Goal: Navigation & Orientation: Find specific page/section

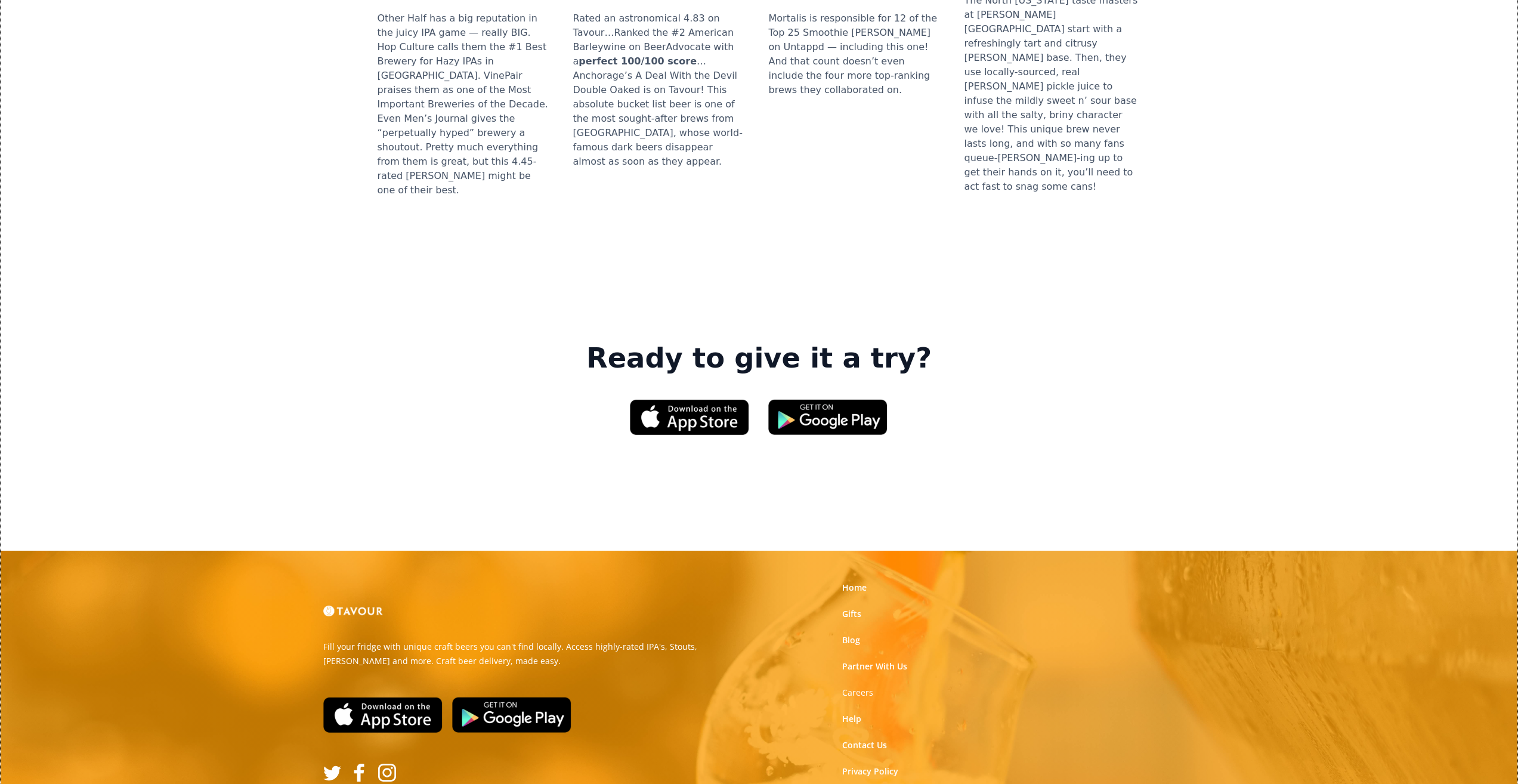
scroll to position [1590, 0]
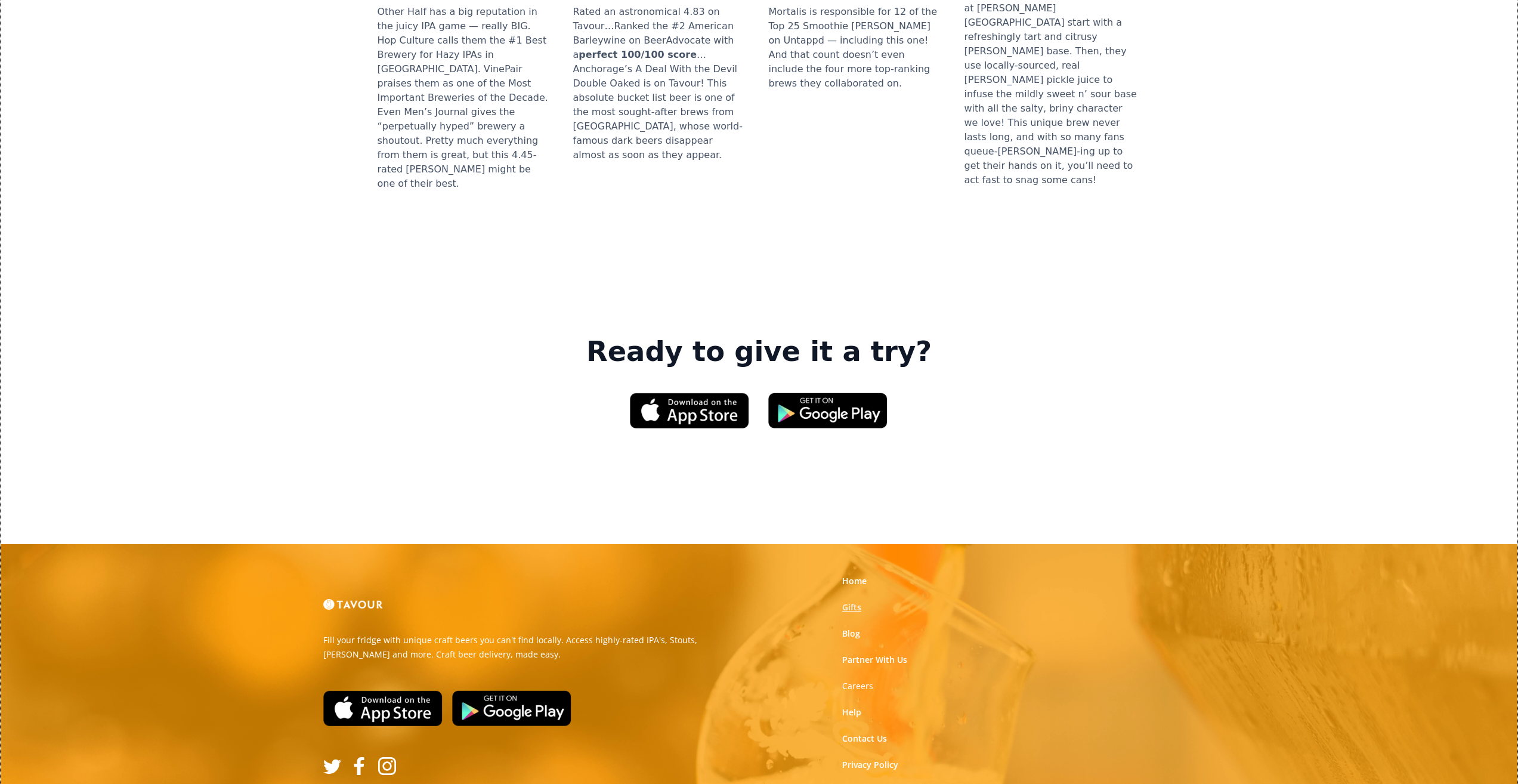
click at [851, 601] on link "Gifts" at bounding box center [852, 608] width 19 height 12
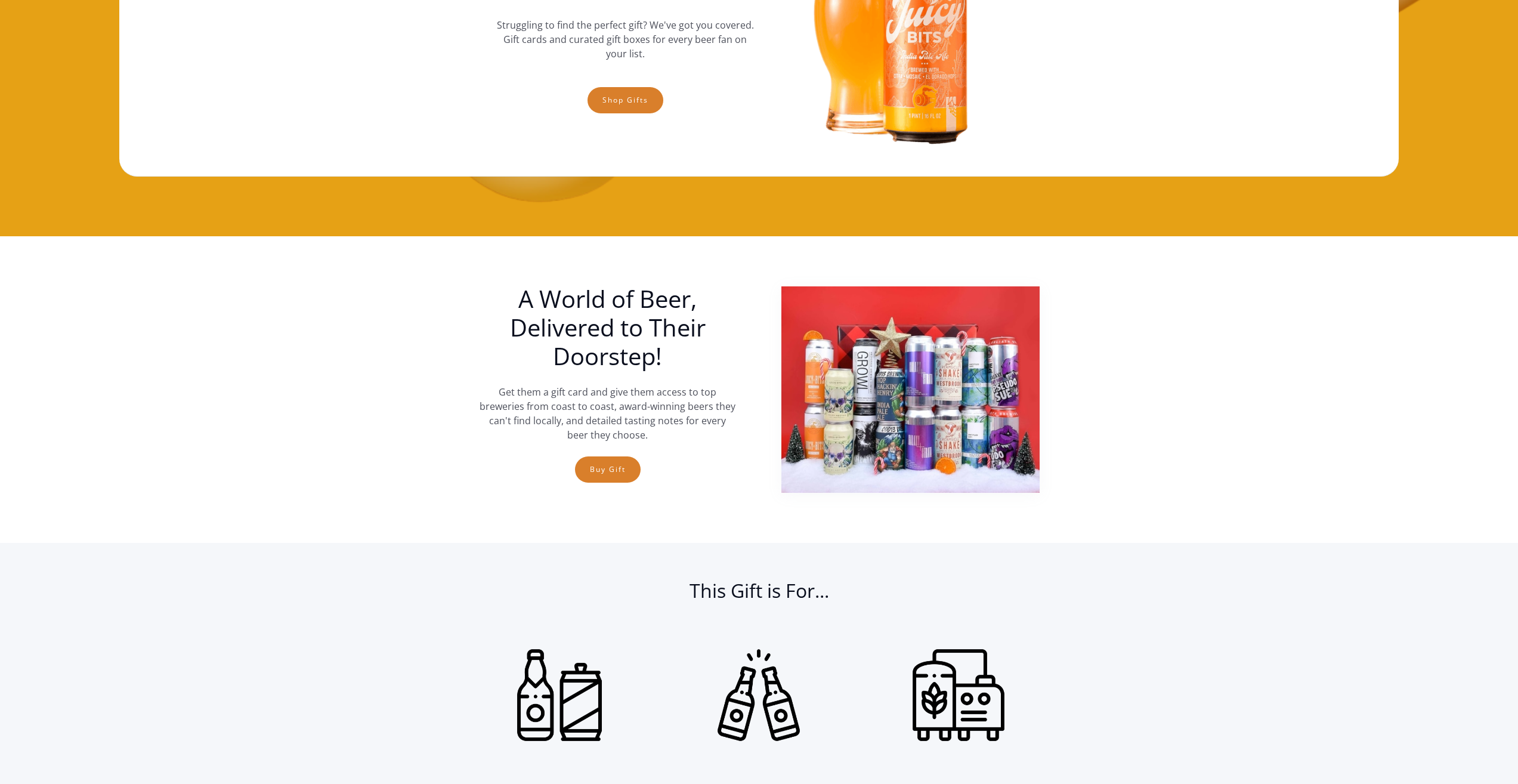
scroll to position [179, 0]
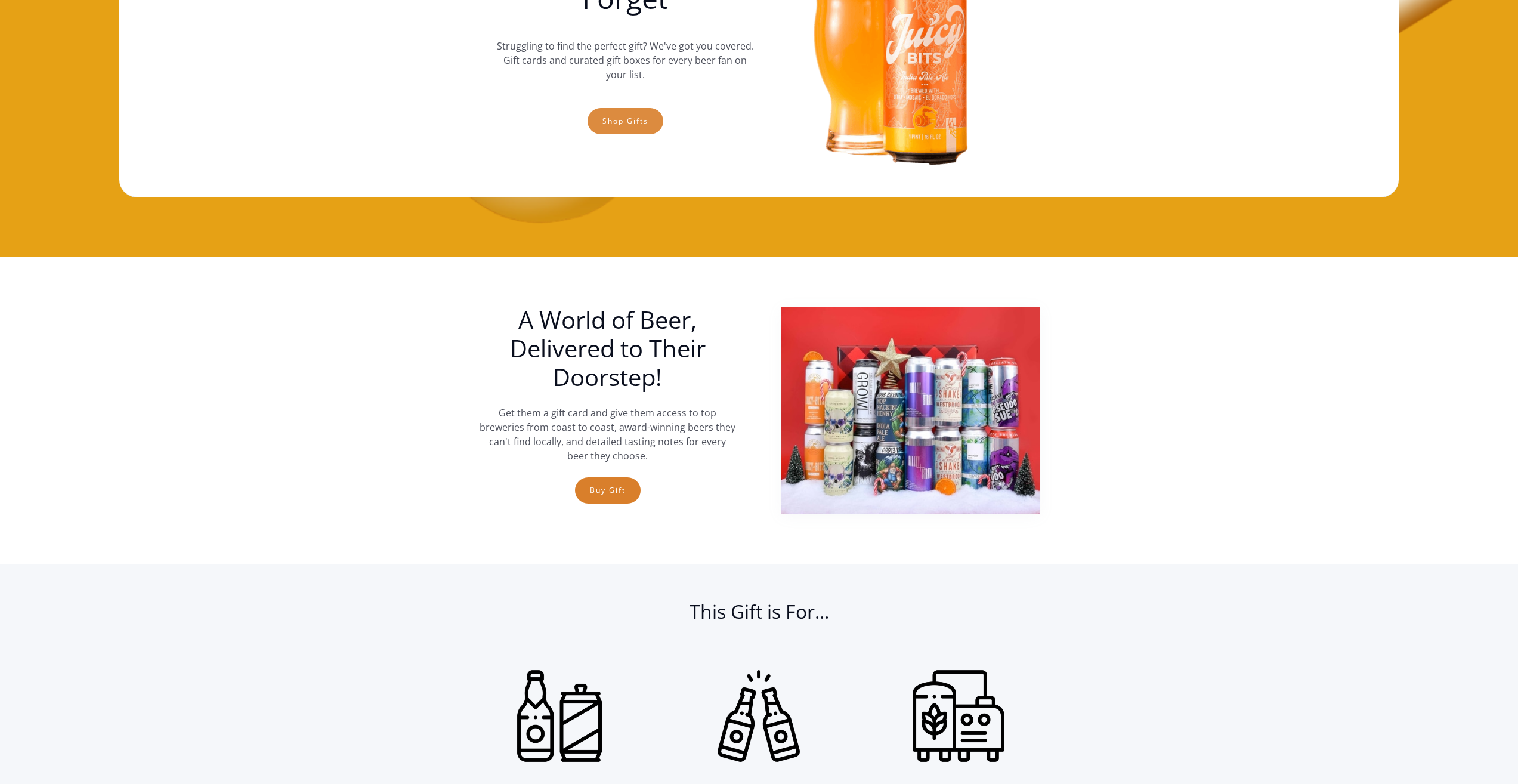
click at [626, 126] on link "Shop gifts" at bounding box center [626, 121] width 76 height 26
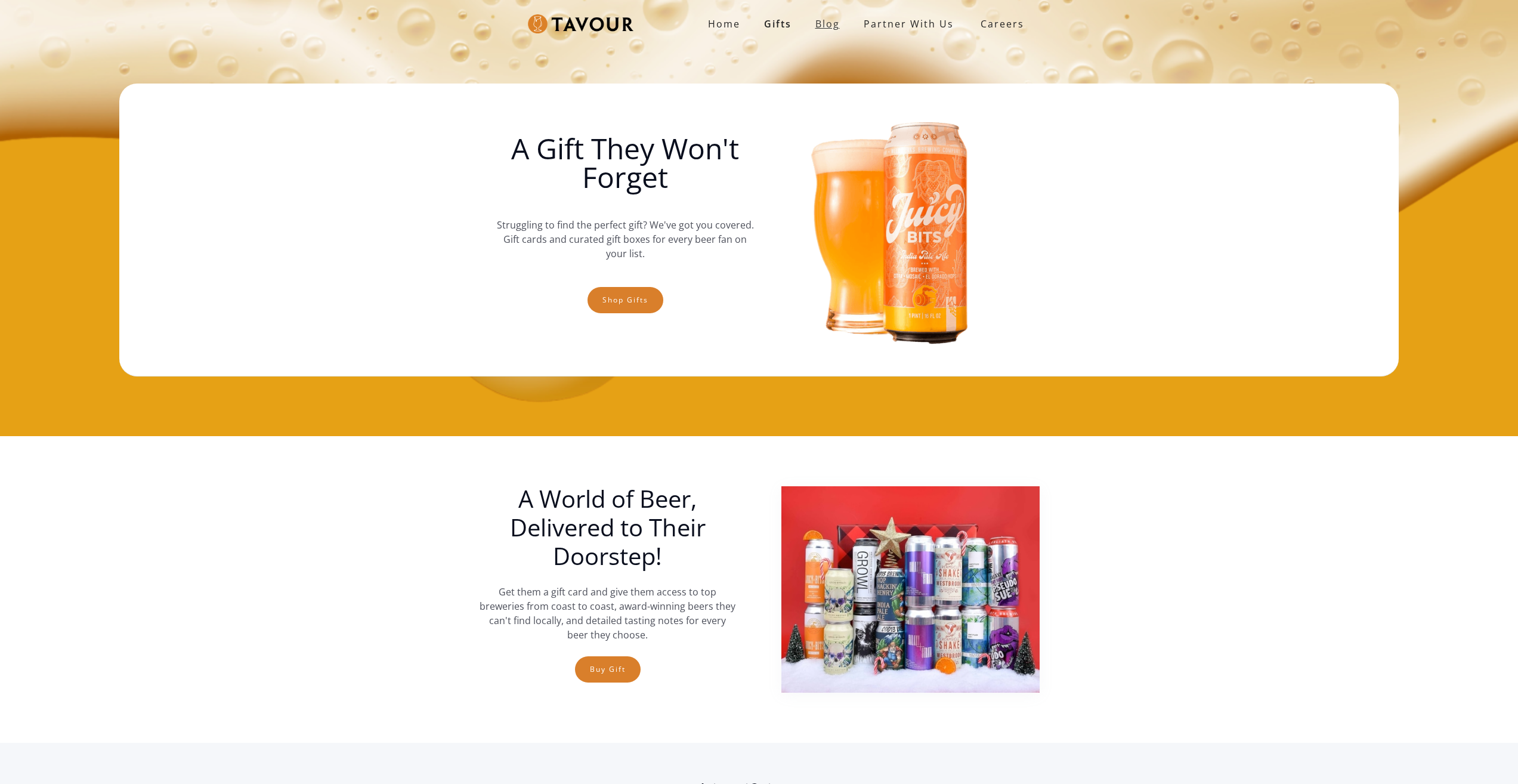
click at [828, 15] on link "Blog" at bounding box center [828, 24] width 48 height 24
